Goal: Task Accomplishment & Management: Manage account settings

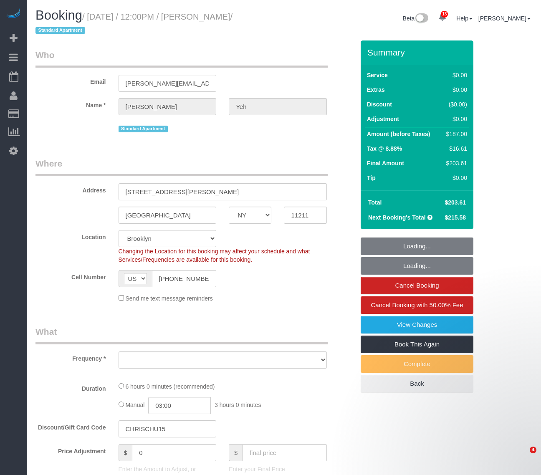
select select "NY"
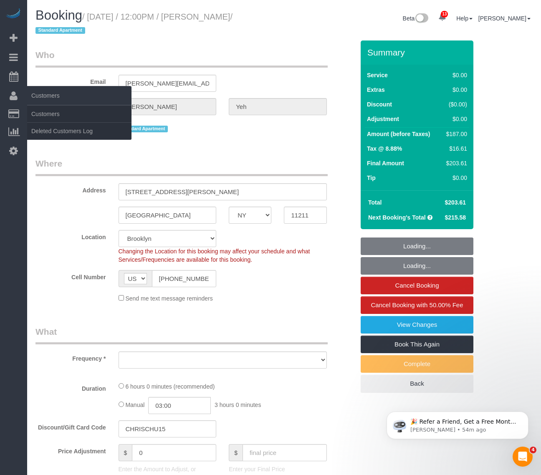
select select "string:stripe-pm_1Rxekd4VGloSiKo75Y0la5Cq"
select select "number:58"
select select "number:72"
select select "number:13"
select select "number:5"
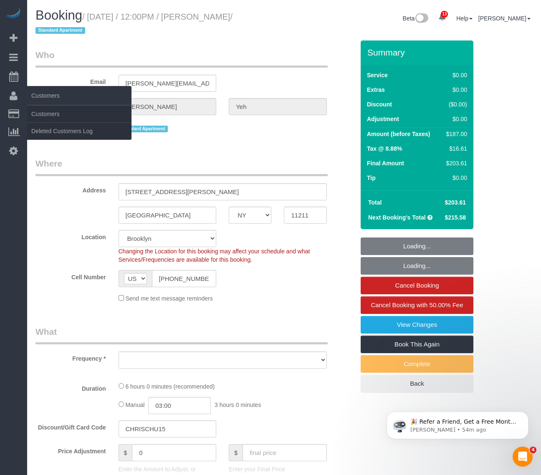
select select "object:4253"
select select "spot51"
select select "2"
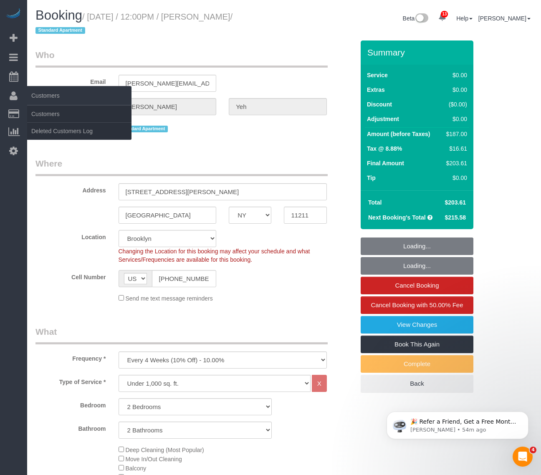
select select "object:4761"
select select "2"
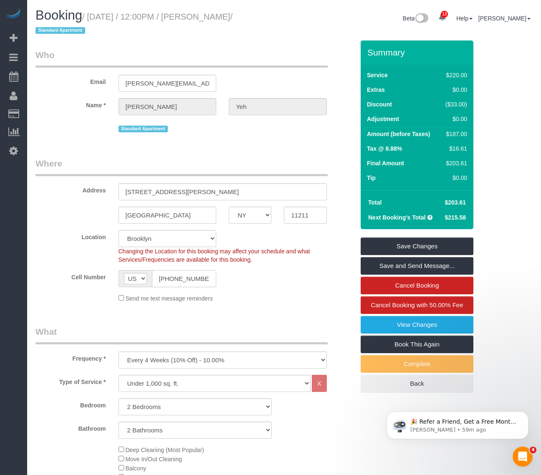
drag, startPoint x: 207, startPoint y: 277, endPoint x: 155, endPoint y: 276, distance: 52.2
click at [155, 276] on input "(646) 573-3006" at bounding box center [184, 278] width 65 height 17
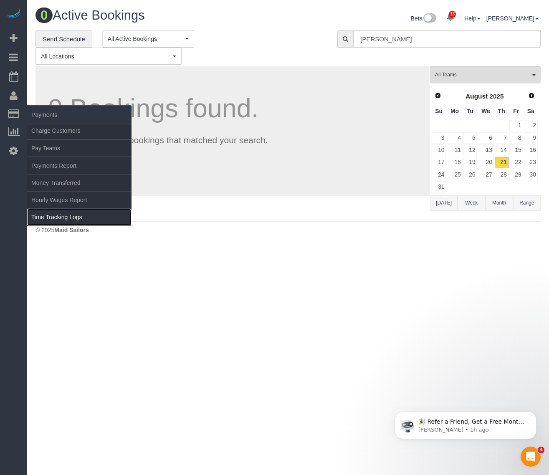
click at [63, 213] on link "Time Tracking Logs" at bounding box center [79, 217] width 104 height 17
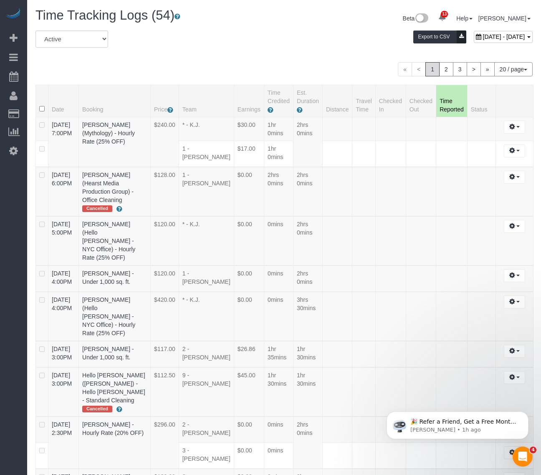
click at [214, 69] on div "« < 1 2 3 > » 20 / page 10 / page 20 / page 30 / page 40 / page 50 / page 100 /…" at bounding box center [283, 69] width 497 height 14
click at [510, 64] on button "20 / page" at bounding box center [513, 69] width 38 height 14
click at [493, 138] on link "100 / page" at bounding box center [499, 139] width 66 height 11
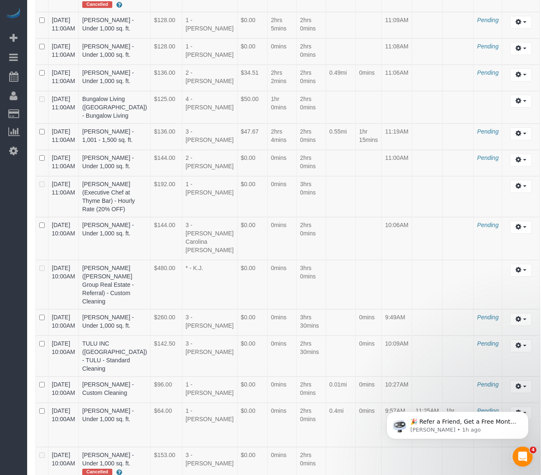
scroll to position [1515, 0]
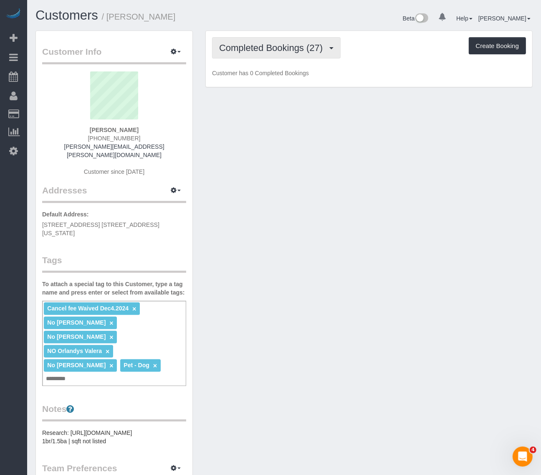
click at [297, 46] on span "Completed Bookings (27)" at bounding box center [273, 48] width 108 height 10
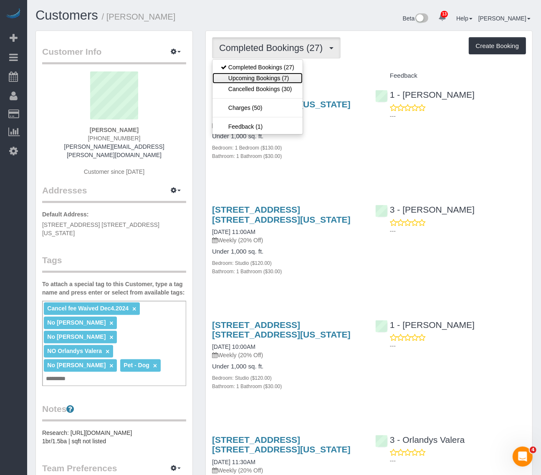
click at [281, 77] on link "Upcoming Bookings (7)" at bounding box center [257, 78] width 90 height 11
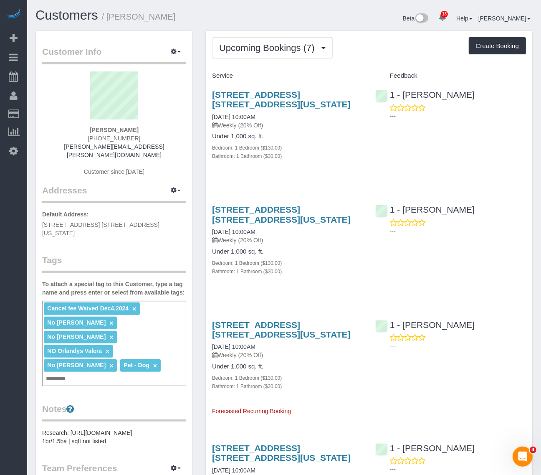
click at [136, 351] on div "Cancel fee Waived Dec4.2024 × No Berdina Philistin × No Eveling Mercado × NO Or…" at bounding box center [114, 343] width 144 height 85
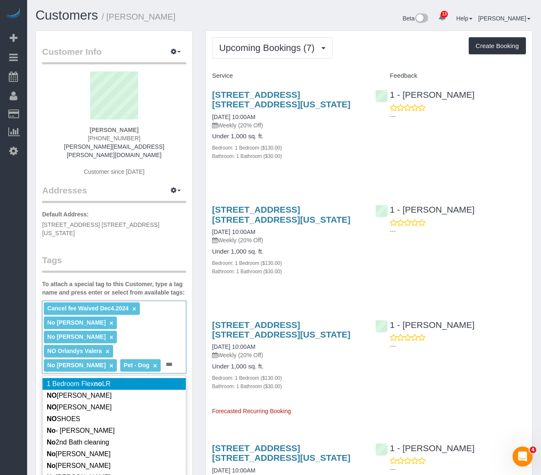
type input "**"
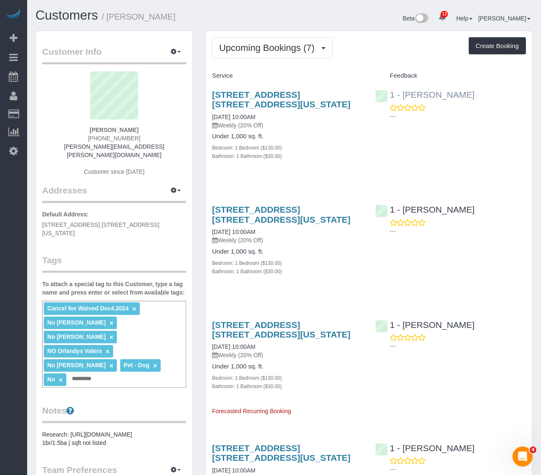
drag, startPoint x: 459, startPoint y: 93, endPoint x: 404, endPoint y: 93, distance: 55.5
click at [404, 93] on div "1 - Joselin Cecilio ---" at bounding box center [450, 103] width 163 height 41
copy link "Joselin Cecilio"
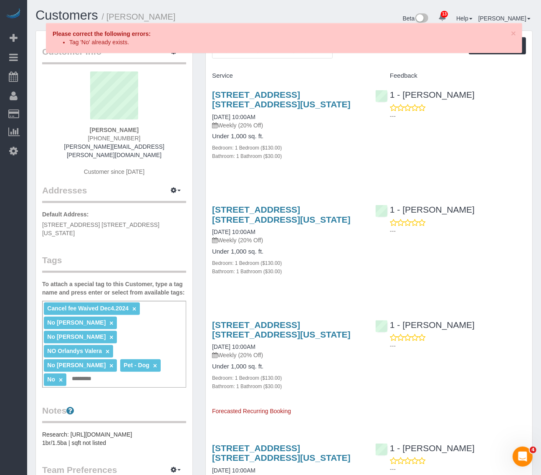
click at [63, 376] on link "×" at bounding box center [61, 379] width 4 height 7
click at [72, 373] on input "text" at bounding box center [58, 378] width 28 height 11
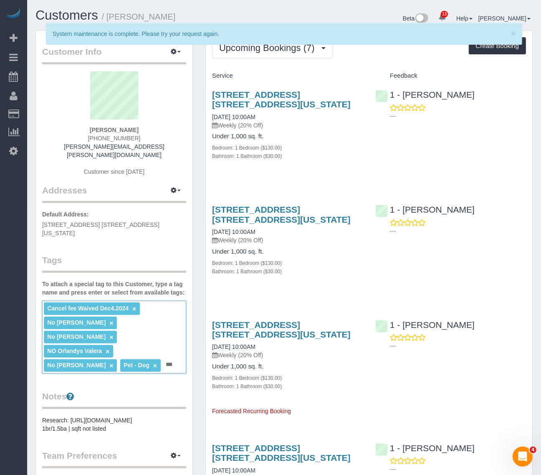
paste input "**********"
type input "**********"
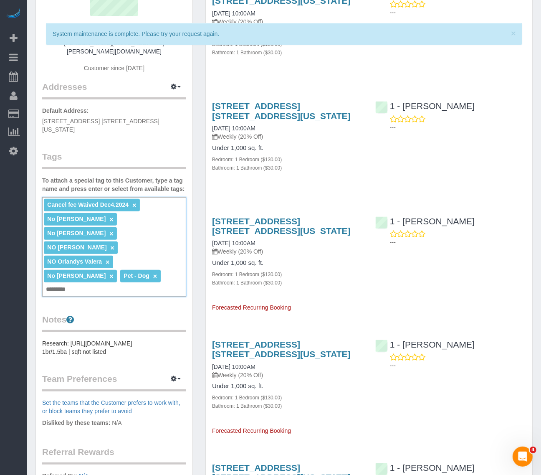
scroll to position [104, 0]
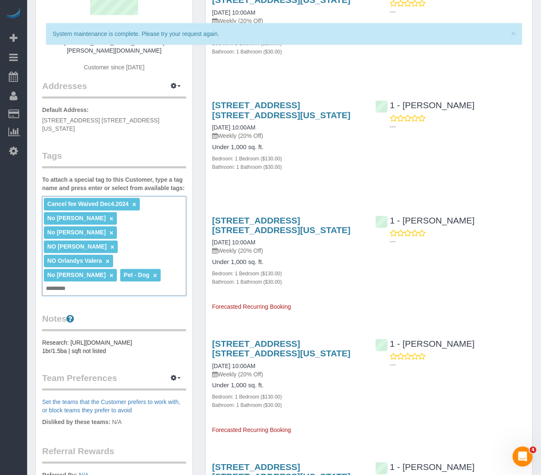
click at [72, 283] on input "text" at bounding box center [58, 288] width 28 height 11
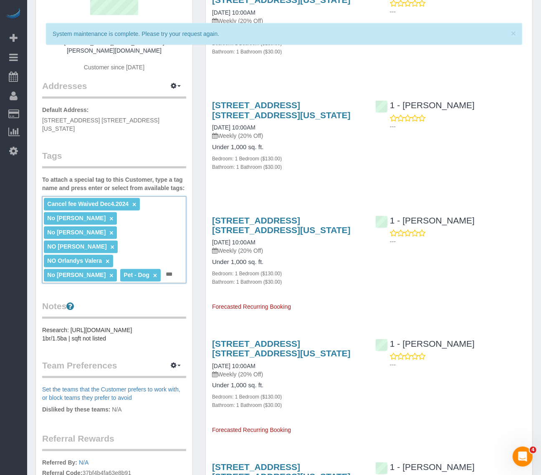
paste input "**********"
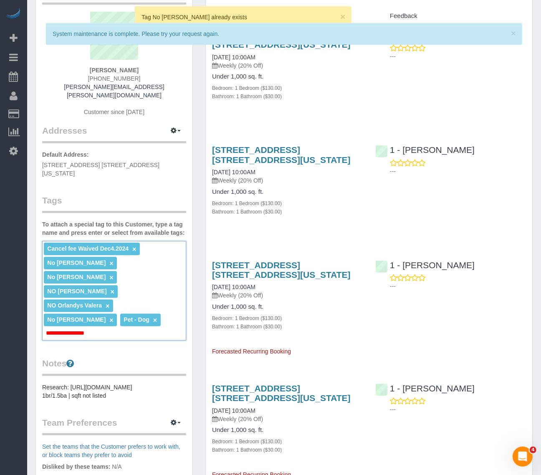
scroll to position [0, 0]
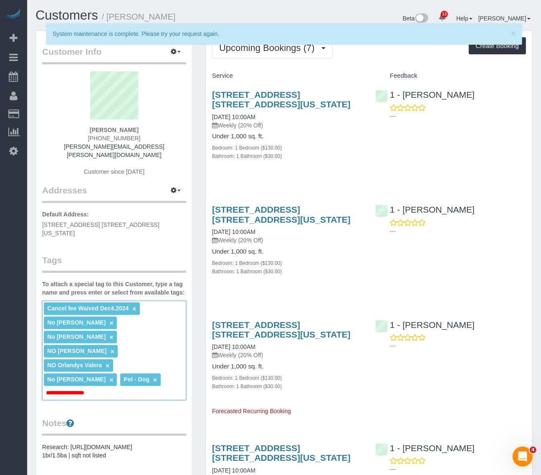
click at [54, 387] on input "**********" at bounding box center [69, 392] width 50 height 11
click at [58, 387] on input "**********" at bounding box center [69, 392] width 50 height 11
click at [57, 387] on input "**********" at bounding box center [69, 392] width 50 height 11
click at [90, 387] on input "**********" at bounding box center [69, 392] width 50 height 11
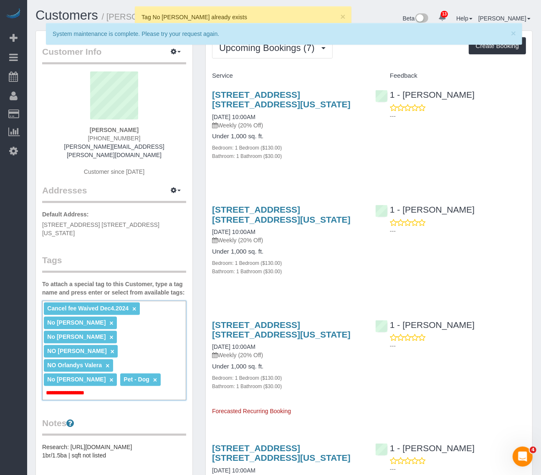
click at [107, 361] on div "**********" at bounding box center [114, 350] width 144 height 99
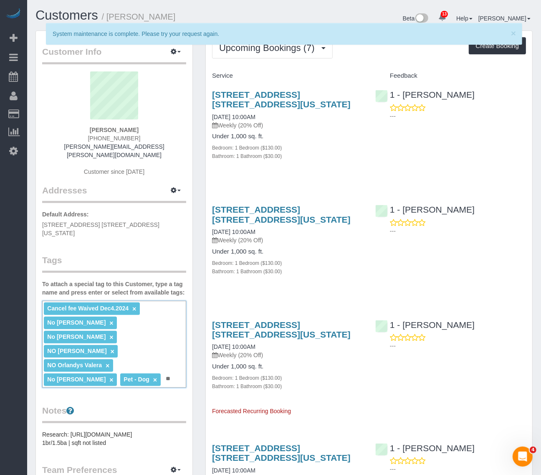
type input "*"
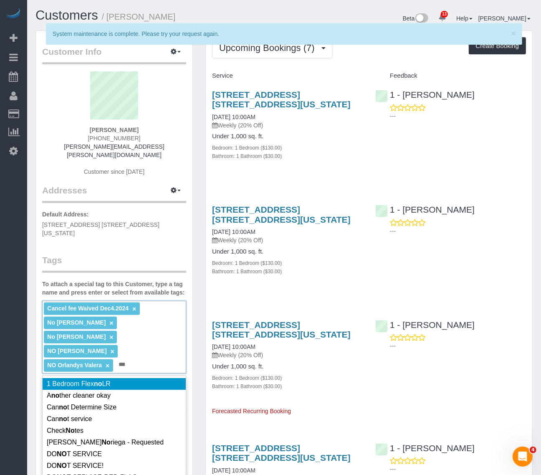
click at [177, 308] on div "Cancel fee Waived Dec4.2024 × No Berdina Philistin × No Eveling Mercado × NO Jo…" at bounding box center [114, 337] width 144 height 73
click at [167, 308] on div "**********" at bounding box center [114, 337] width 144 height 73
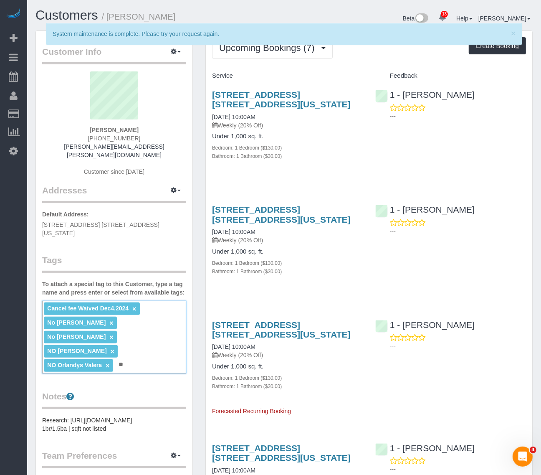
type input "*"
click at [185, 53] on div "× System maintenance is complete. Please try your request again." at bounding box center [284, 38] width 510 height 30
click at [177, 50] on div "× System maintenance is complete. Please try your request again." at bounding box center [284, 38] width 510 height 30
click at [174, 55] on button "button" at bounding box center [175, 52] width 21 height 13
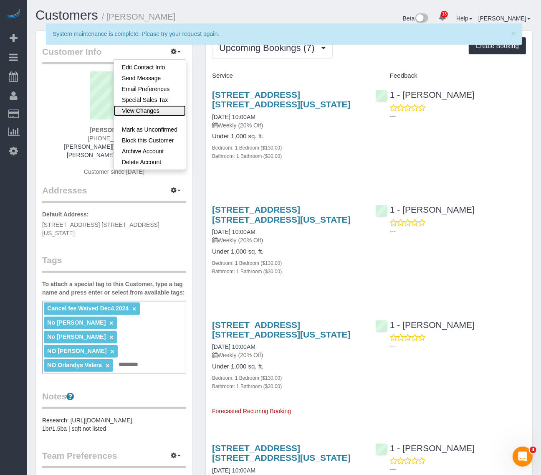
click at [151, 109] on link "View Changes" at bounding box center [150, 110] width 72 height 11
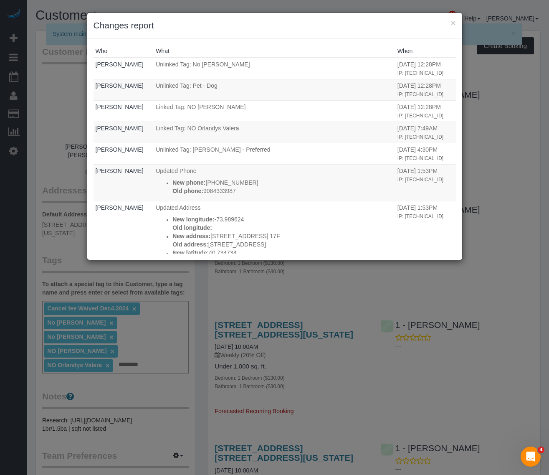
click at [456, 23] on div "× Changes report" at bounding box center [274, 25] width 375 height 25
drag, startPoint x: 453, startPoint y: 21, endPoint x: 399, endPoint y: 64, distance: 69.0
click at [453, 21] on button "×" at bounding box center [452, 22] width 5 height 9
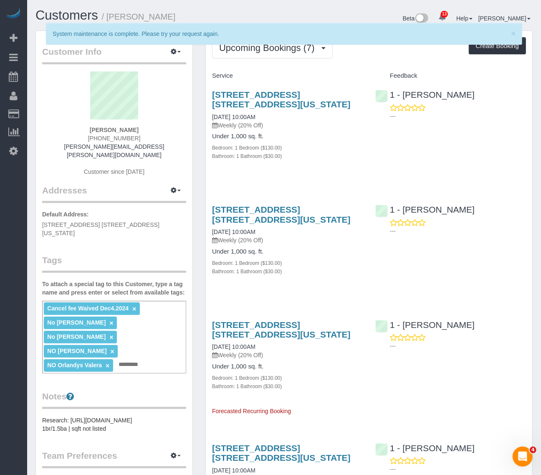
click at [78, 345] on div "Cancel fee Waived Dec4.2024 × No Berdina Philistin × No Eveling Mercado × NO Jo…" at bounding box center [114, 337] width 144 height 73
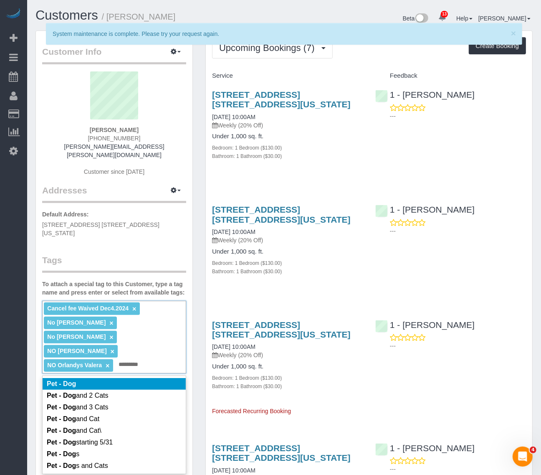
type input "*********"
click at [78, 378] on li "Pet - Dog" at bounding box center [114, 384] width 143 height 12
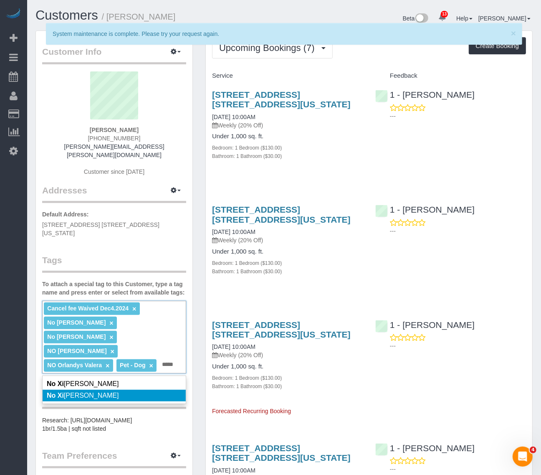
type input "*****"
click at [86, 392] on span "No Xi omara Inga" at bounding box center [83, 395] width 72 height 7
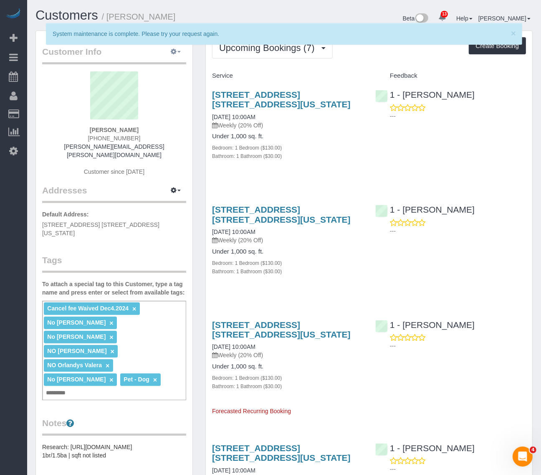
click at [184, 55] on button "button" at bounding box center [175, 52] width 21 height 13
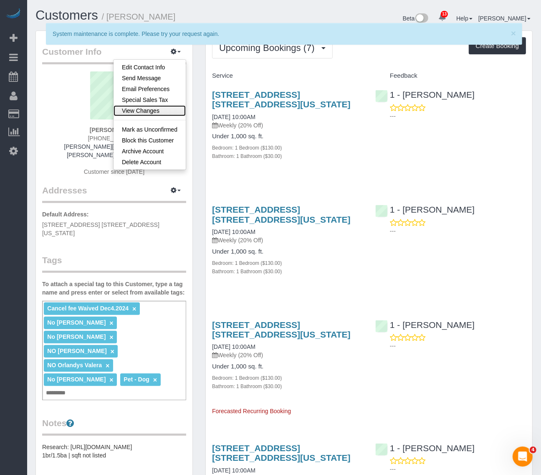
click at [154, 114] on link "View Changes" at bounding box center [150, 110] width 72 height 11
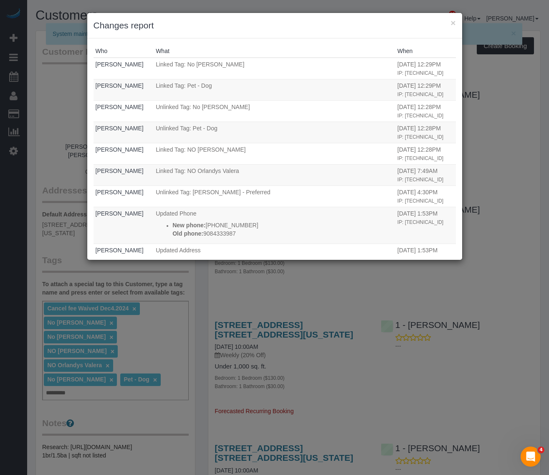
click at [449, 23] on h3 "Changes report" at bounding box center [275, 25] width 362 height 13
click at [453, 20] on button "×" at bounding box center [452, 22] width 5 height 9
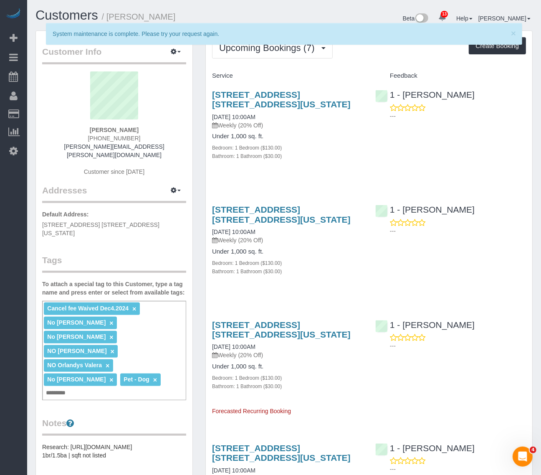
click at [282, 52] on div "× System maintenance is complete. Please try your request again." at bounding box center [284, 38] width 510 height 30
click at [260, 213] on link "[STREET_ADDRESS] [STREET_ADDRESS][US_STATE]" at bounding box center [281, 214] width 139 height 19
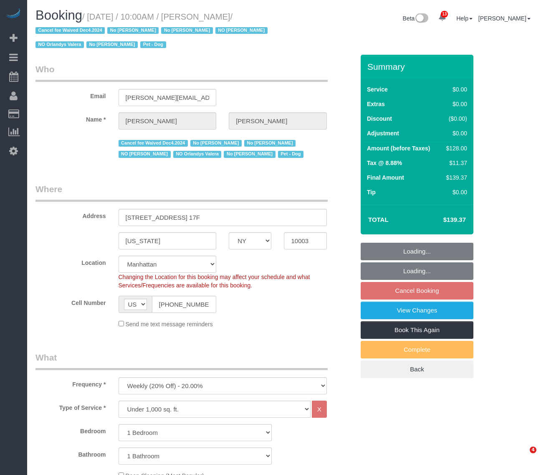
select select "NY"
select select "1"
select select "number:56"
select select "number:70"
select select "number:13"
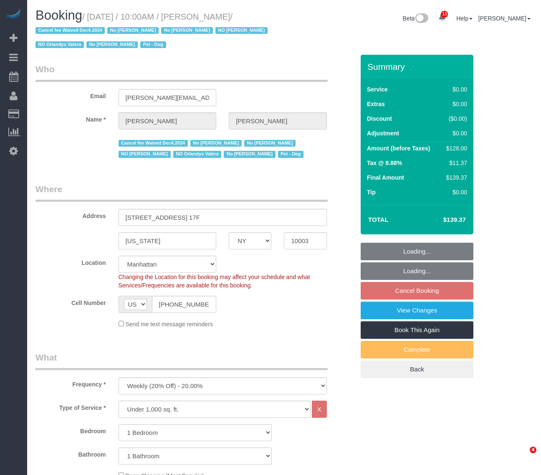
select select "number:5"
select select "object:1469"
select select "spot3"
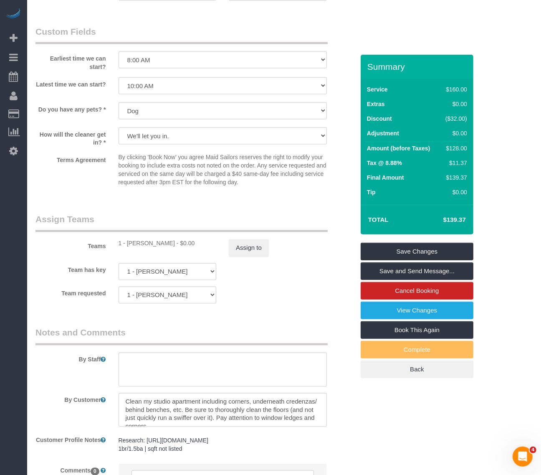
scroll to position [939, 0]
click at [247, 248] on button "Assign to" at bounding box center [249, 247] width 40 height 18
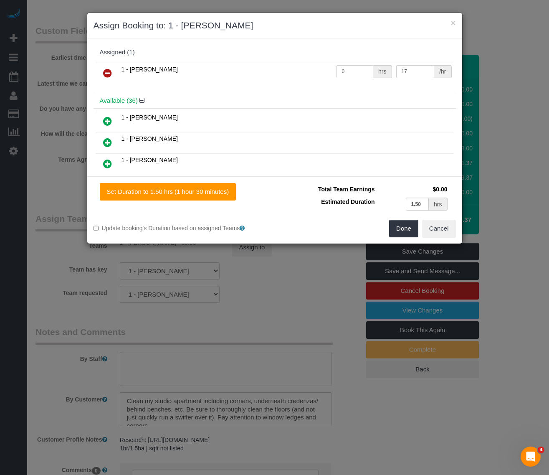
click at [105, 71] on icon at bounding box center [107, 73] width 9 height 10
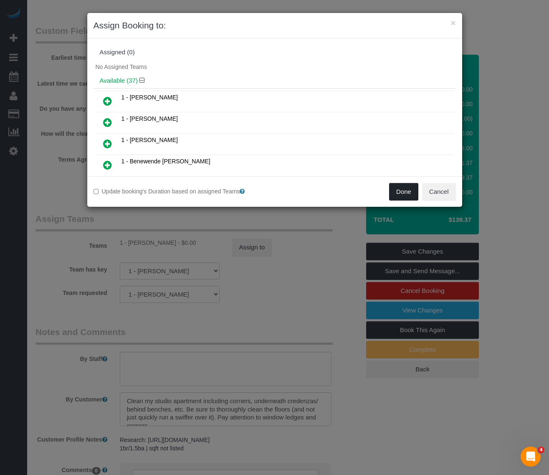
click at [405, 189] on button "Done" at bounding box center [403, 192] width 29 height 18
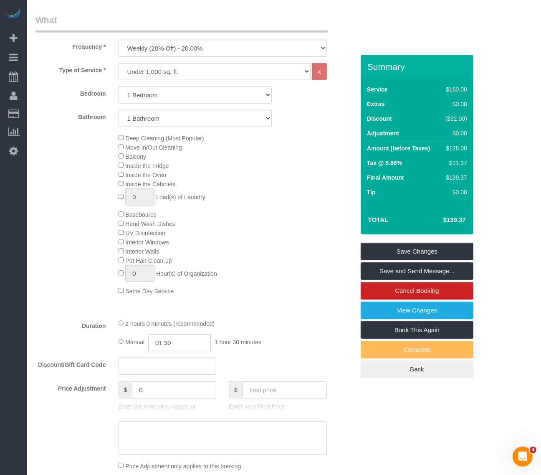
scroll to position [313, 0]
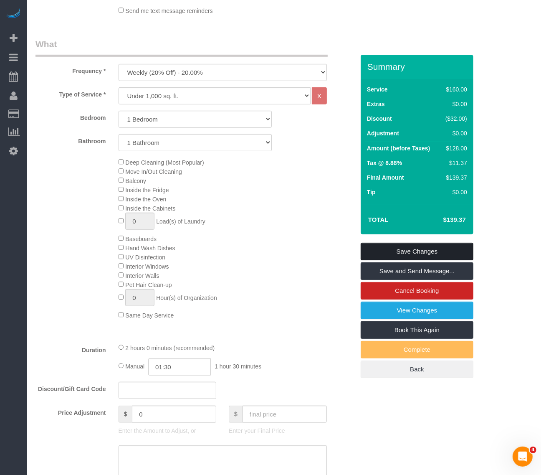
click at [408, 251] on link "Save Changes" at bounding box center [417, 252] width 113 height 18
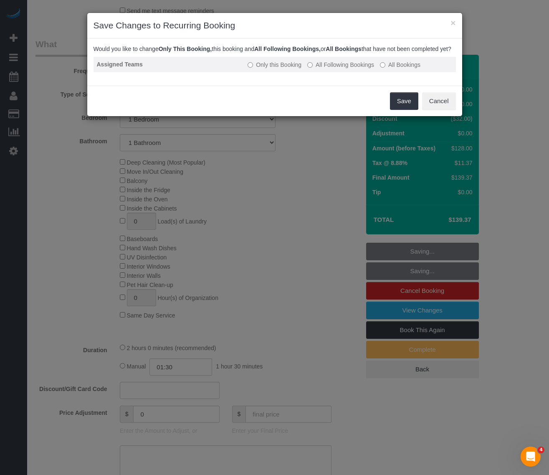
click at [313, 69] on label "All Following Bookings" at bounding box center [340, 65] width 67 height 8
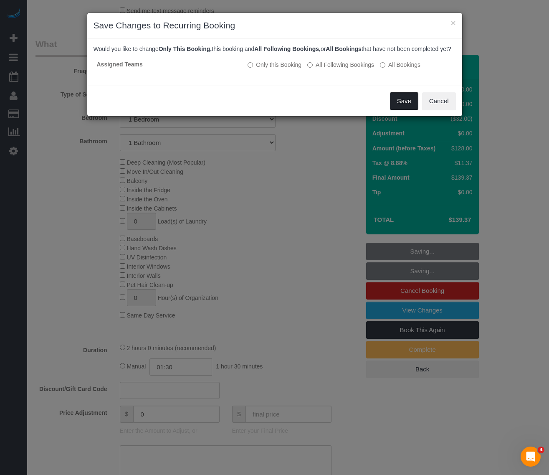
click at [398, 110] on button "Save" at bounding box center [404, 101] width 28 height 18
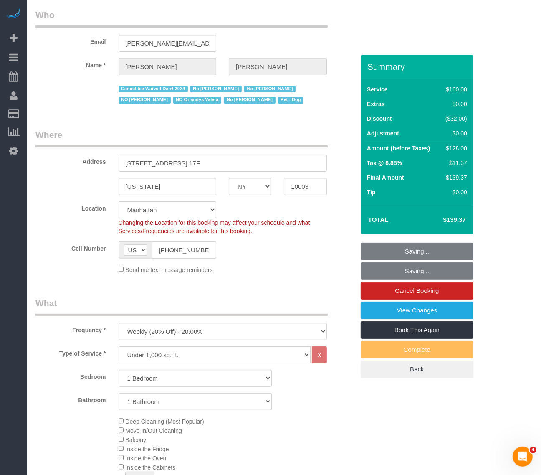
scroll to position [0, 0]
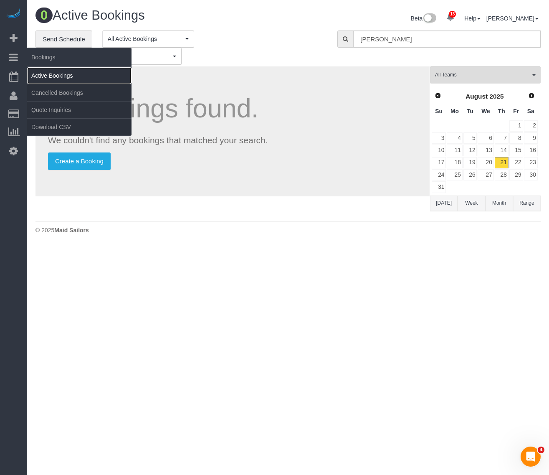
click at [54, 76] on link "Active Bookings" at bounding box center [79, 75] width 104 height 17
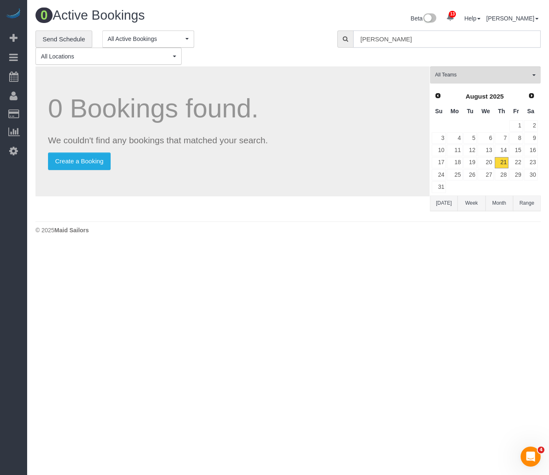
drag, startPoint x: 422, startPoint y: 38, endPoint x: 299, endPoint y: 38, distance: 122.3
click at [299, 38] on div "**********" at bounding box center [288, 47] width 518 height 35
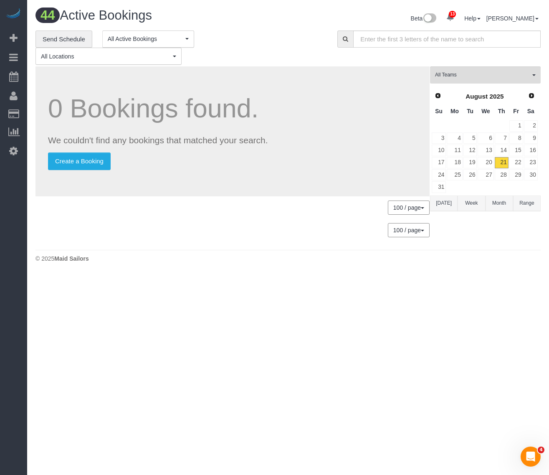
click at [301, 60] on div "**********" at bounding box center [179, 47] width 289 height 35
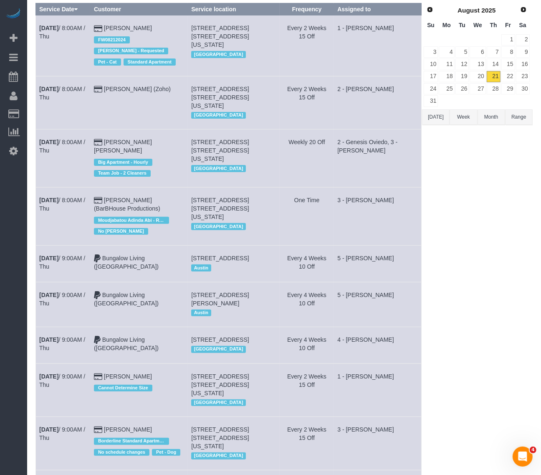
scroll to position [104, 0]
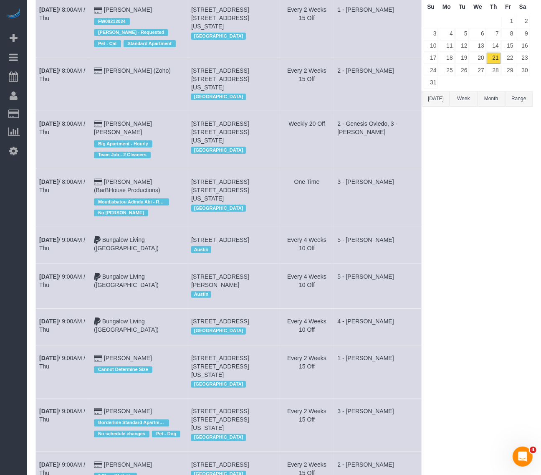
drag, startPoint x: 479, startPoint y: 227, endPoint x: 460, endPoint y: 227, distance: 18.8
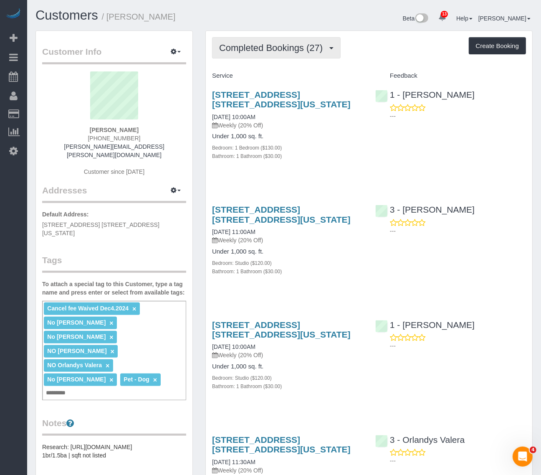
click at [238, 50] on span "Completed Bookings (27)" at bounding box center [273, 48] width 108 height 10
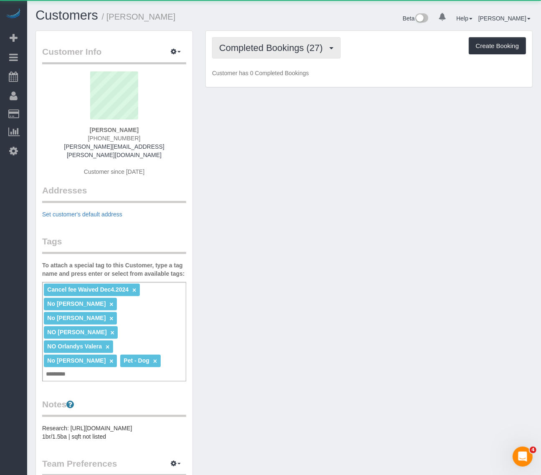
click at [297, 51] on span "Completed Bookings (27)" at bounding box center [273, 48] width 108 height 10
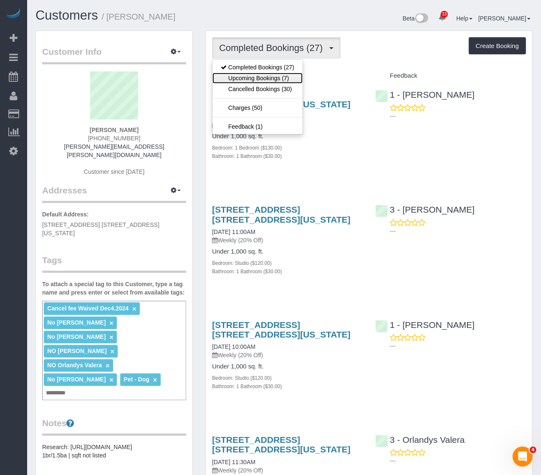
click at [274, 78] on link "Upcoming Bookings (7)" at bounding box center [257, 78] width 90 height 11
